Goal: Information Seeking & Learning: Learn about a topic

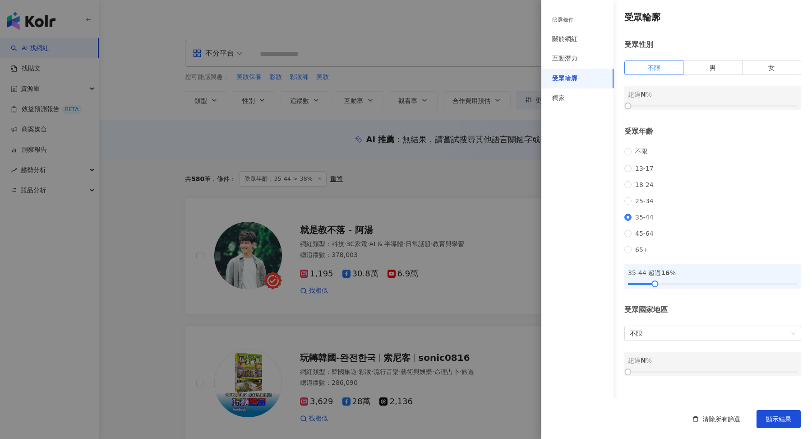
click at [510, 166] on div at bounding box center [406, 219] width 812 height 439
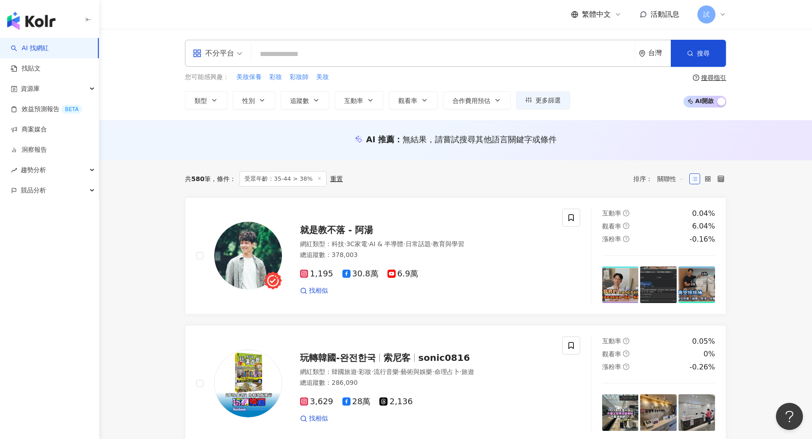
click at [721, 12] on icon at bounding box center [722, 14] width 7 height 7
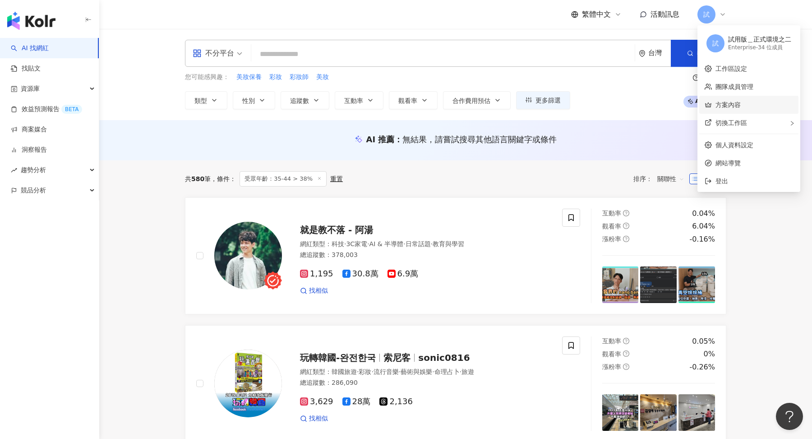
click at [727, 101] on link "方案內容" at bounding box center [728, 104] width 25 height 7
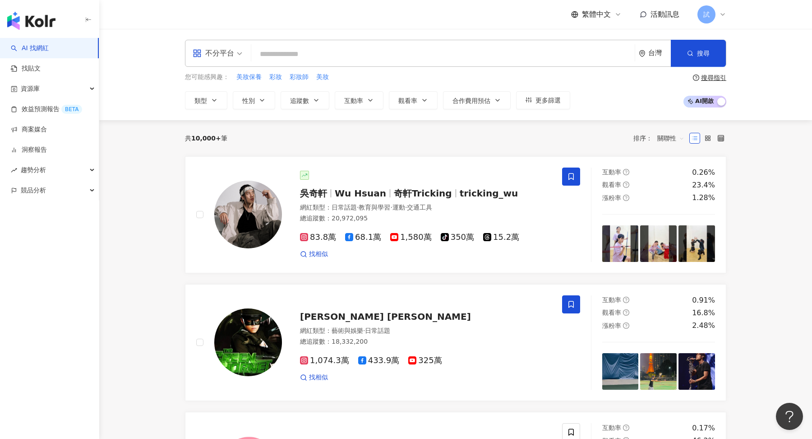
paste input "**********"
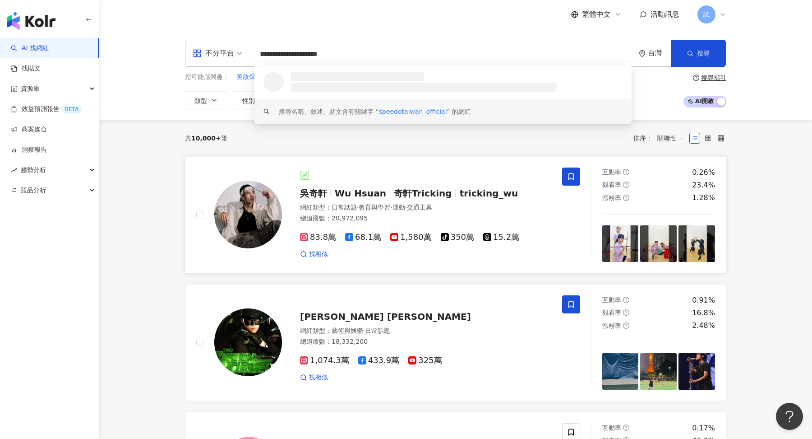
type input "**********"
click at [410, 174] on div at bounding box center [425, 175] width 251 height 9
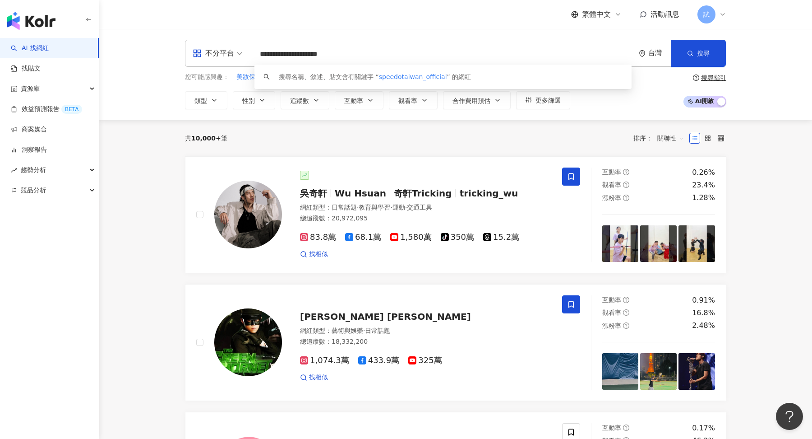
drag, startPoint x: 350, startPoint y: 55, endPoint x: 210, endPoint y: 55, distance: 140.4
click at [210, 55] on div "**********" at bounding box center [456, 53] width 542 height 27
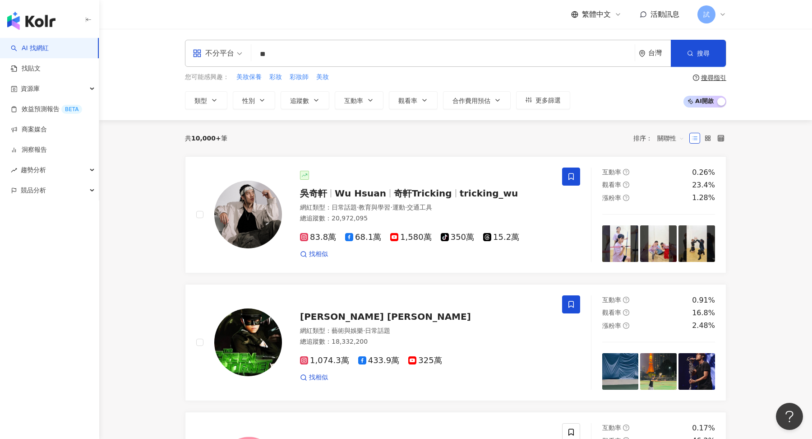
type input "**"
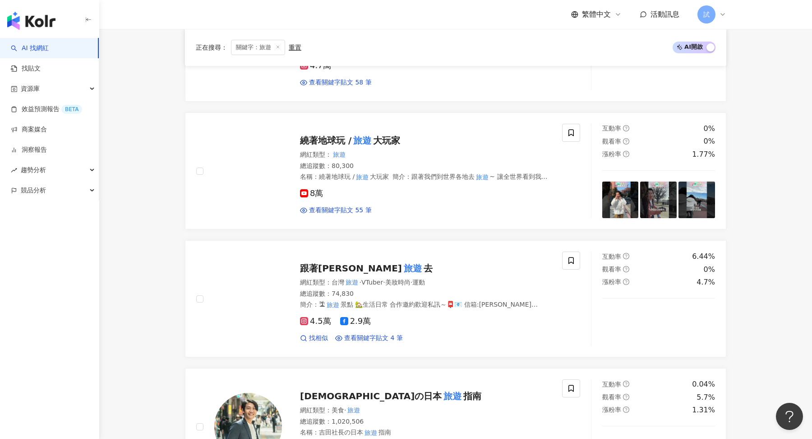
scroll to position [853, 0]
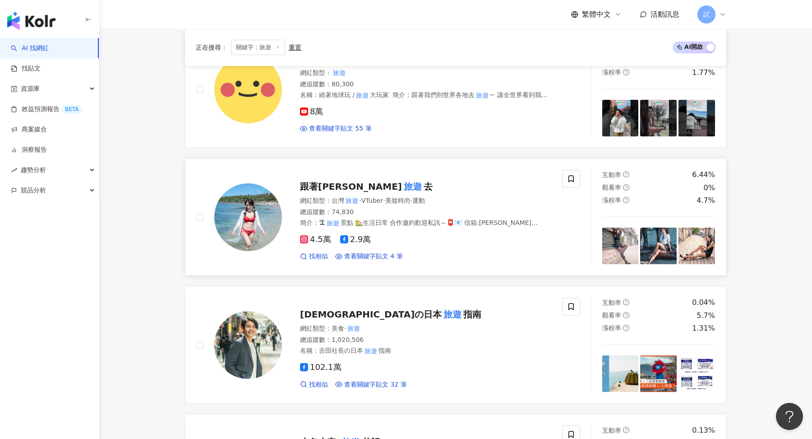
click at [453, 199] on div "網紅類型 ： 台灣 旅遊 · VTuber · 美妝時尚 · 運動" at bounding box center [425, 200] width 251 height 9
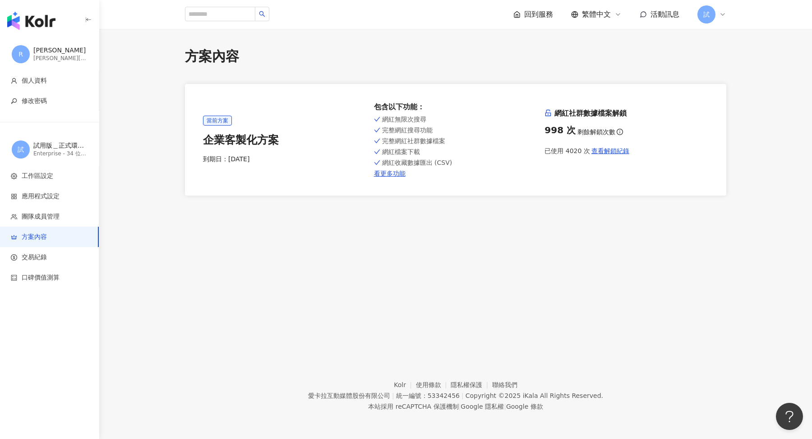
click at [46, 28] on img "button" at bounding box center [31, 21] width 48 height 18
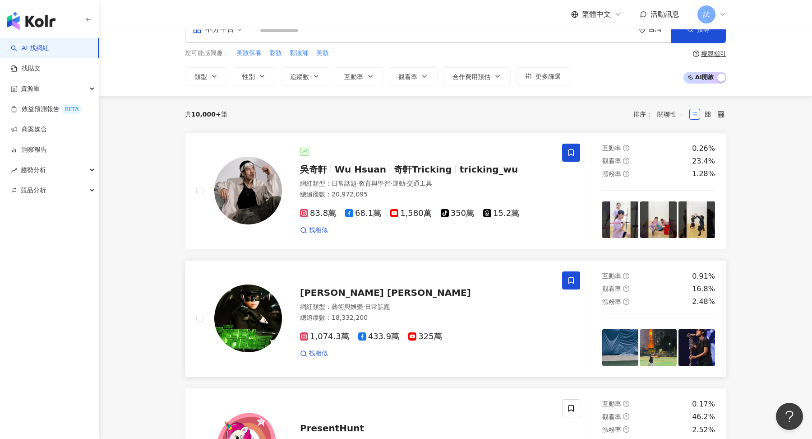
scroll to position [41, 0]
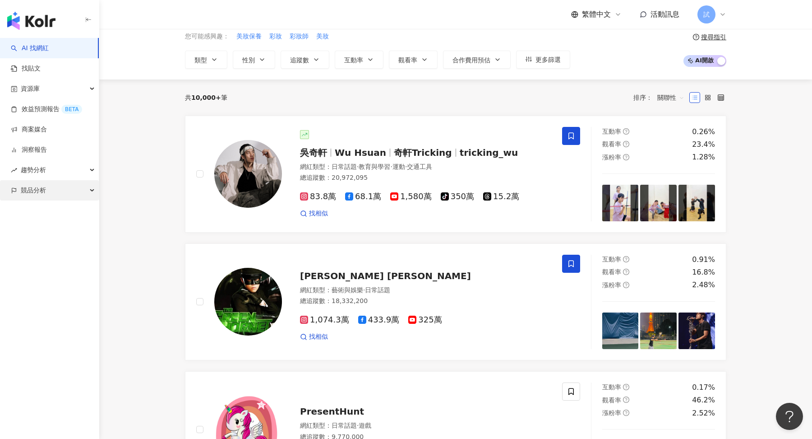
click at [59, 192] on div "競品分析" at bounding box center [49, 190] width 99 height 20
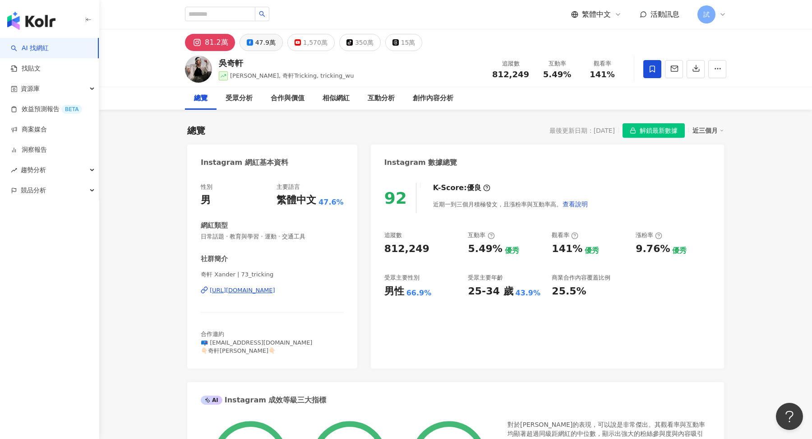
click at [257, 39] on div "47.9萬" at bounding box center [265, 42] width 20 height 13
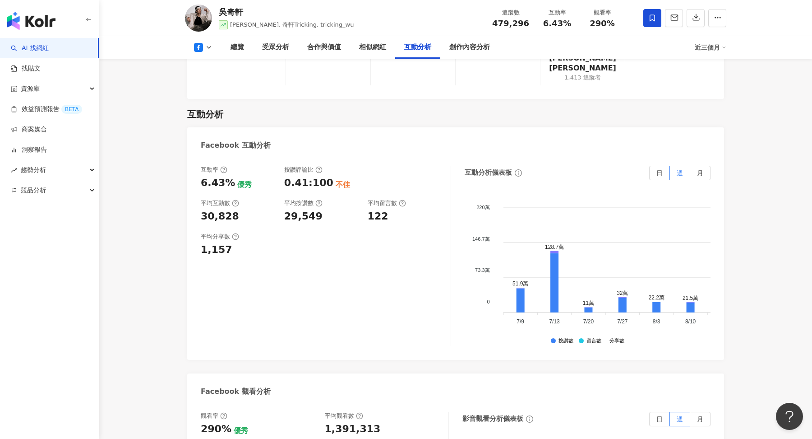
scroll to position [0, 279]
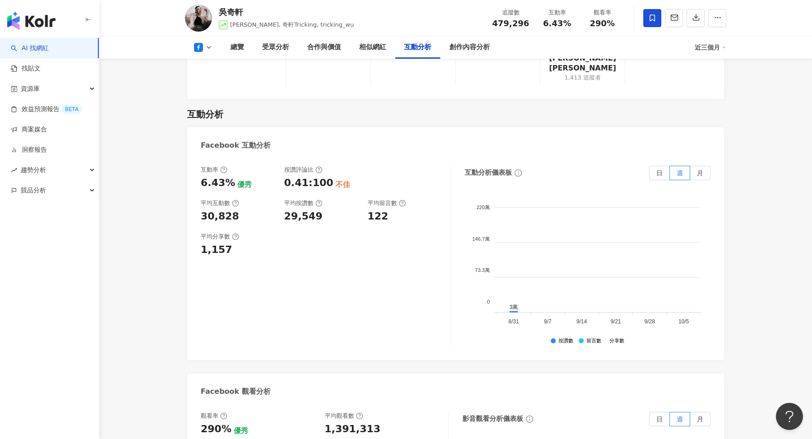
click at [316, 176] on div "0.41:100" at bounding box center [308, 183] width 49 height 14
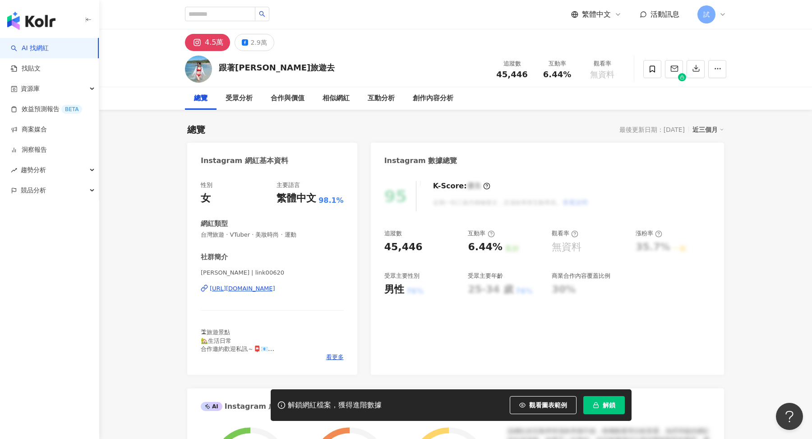
click at [606, 399] on button "解鎖" at bounding box center [605, 405] width 42 height 18
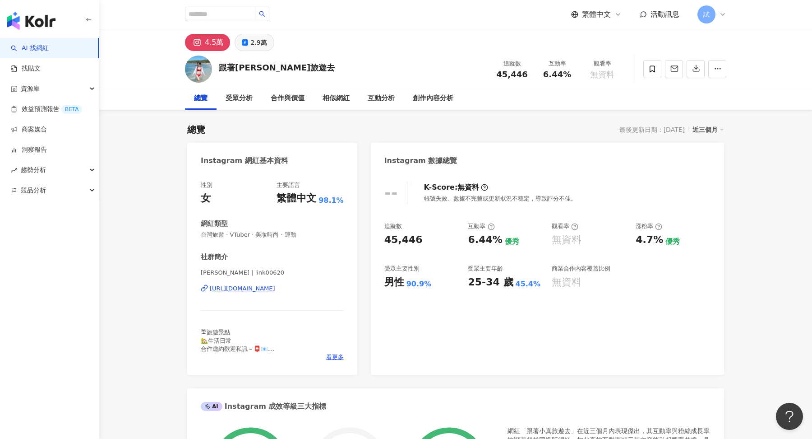
click at [257, 43] on div "2.9萬" at bounding box center [258, 42] width 16 height 13
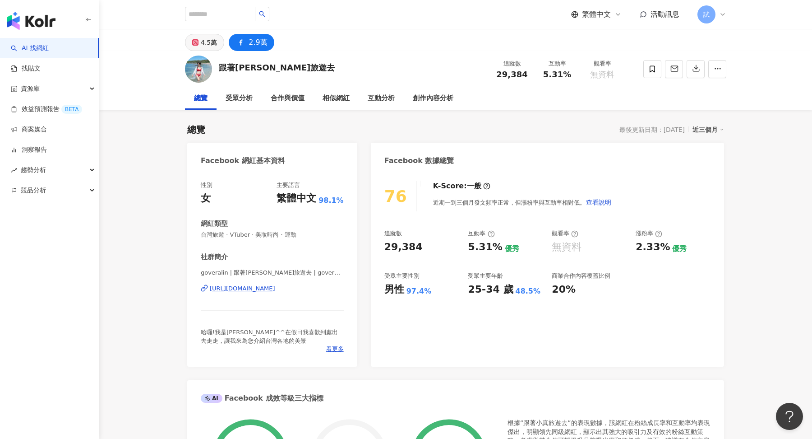
click at [202, 45] on div "4.5萬" at bounding box center [209, 42] width 16 height 13
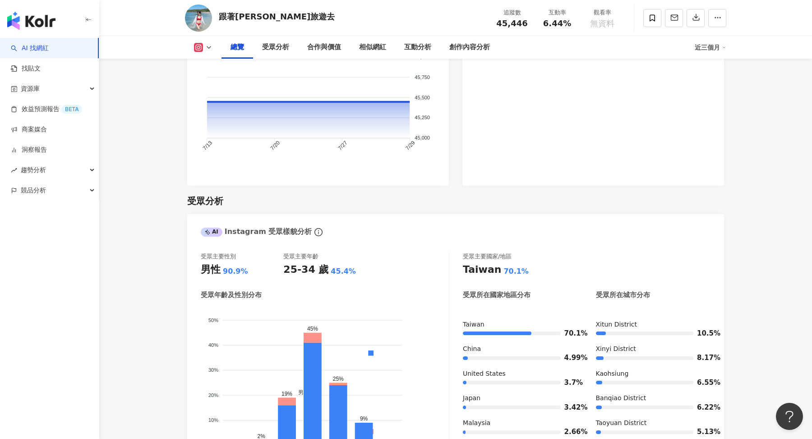
scroll to position [163, 0]
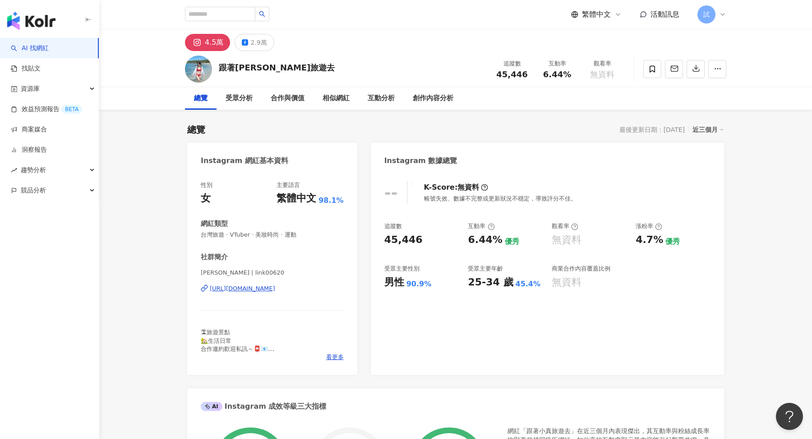
click at [39, 23] on img "button" at bounding box center [31, 21] width 48 height 18
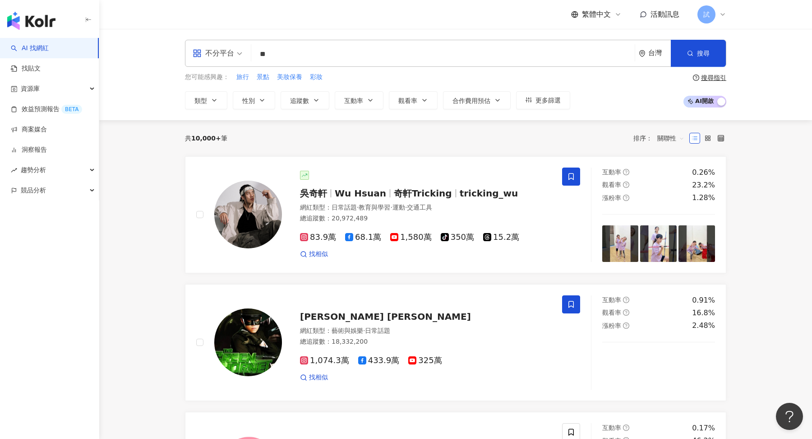
type input "**"
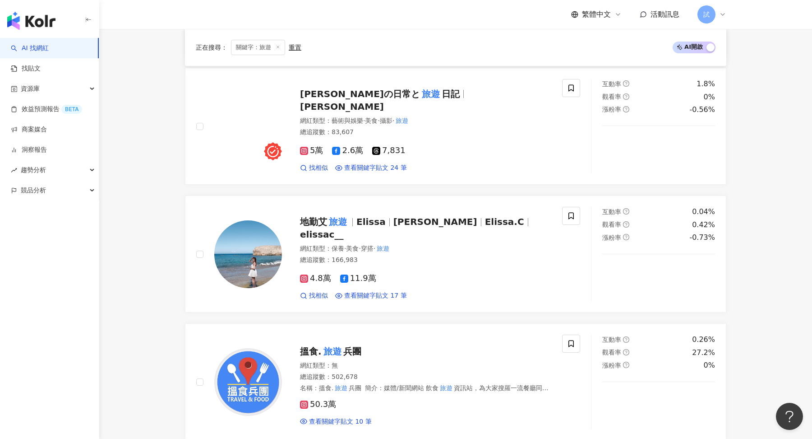
scroll to position [1179, 0]
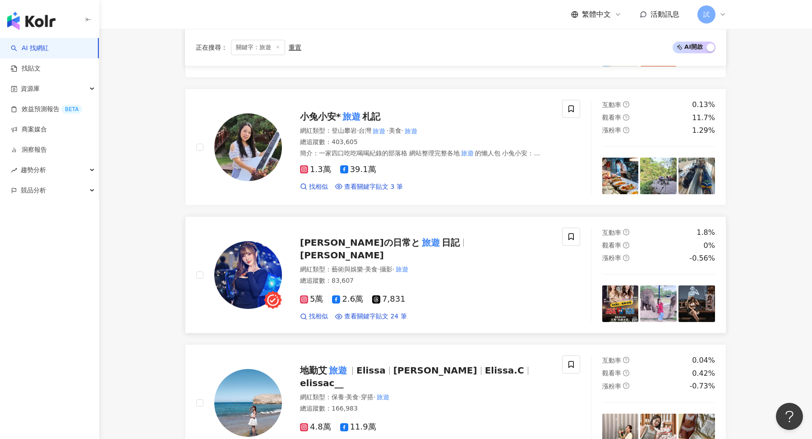
click at [405, 253] on div "[PERSON_NAME]の日常と 旅遊 日記 Miyuki 網紅類型 ： 藝術與娛樂 · 美食 · 攝影 · 旅遊 總追蹤數 ： 83,607 5萬 2.6…" at bounding box center [416, 275] width 269 height 92
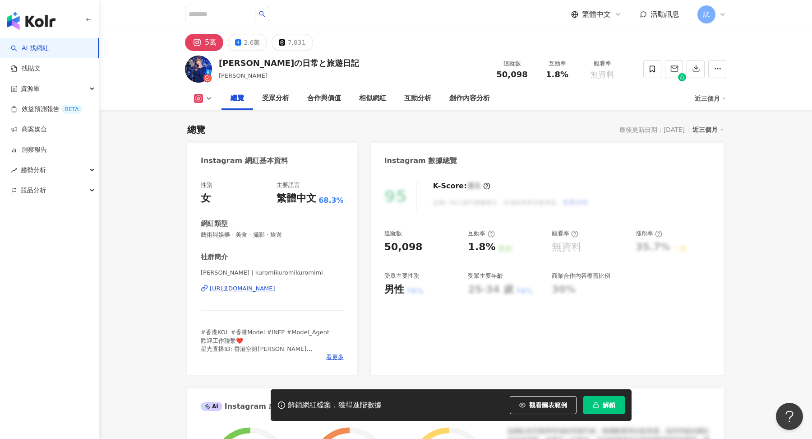
click at [600, 399] on button "解鎖" at bounding box center [605, 405] width 42 height 18
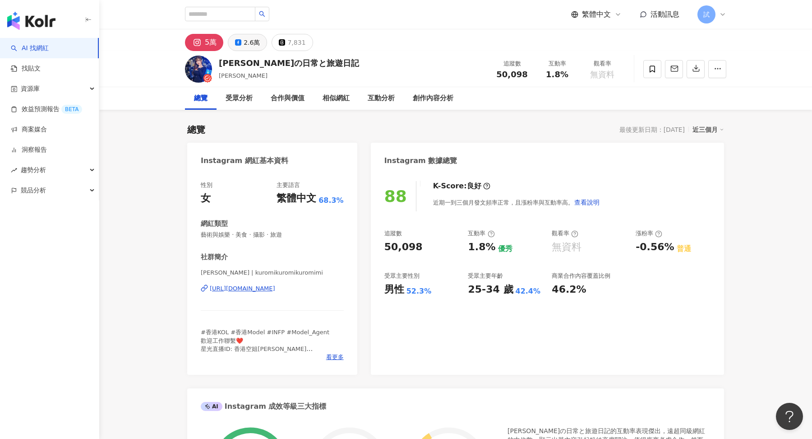
click at [250, 42] on div "2.6萬" at bounding box center [252, 42] width 16 height 13
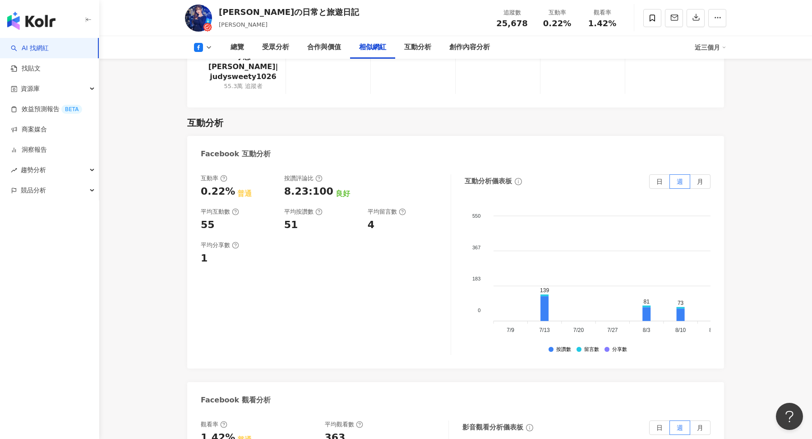
scroll to position [1395, 0]
